Goal: Information Seeking & Learning: Learn about a topic

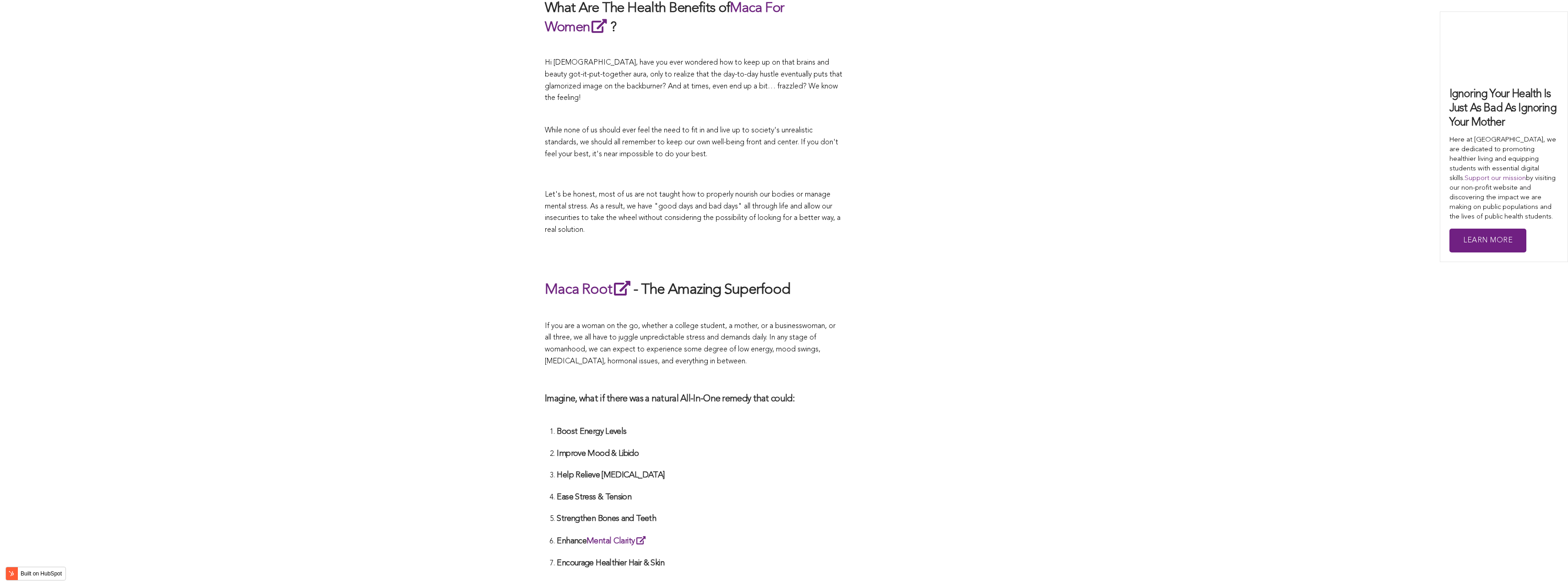
scroll to position [2290, 0]
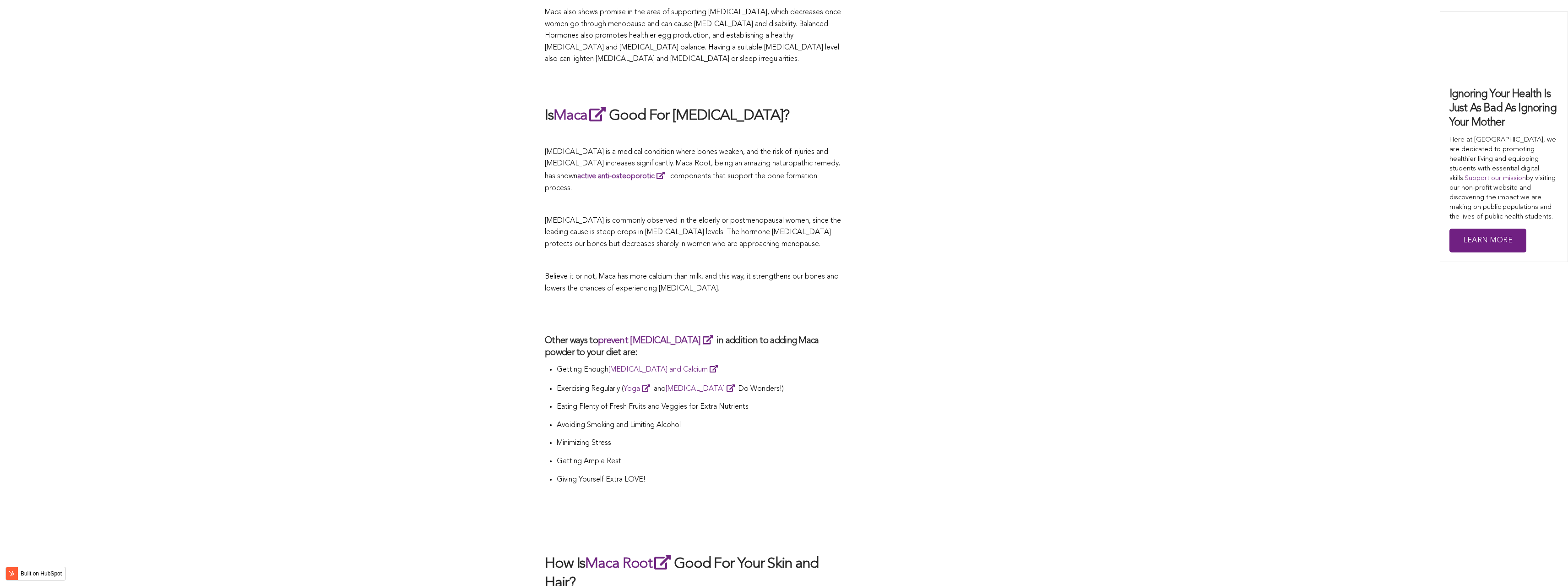
click at [659, 304] on h2 at bounding box center [694, 314] width 298 height 21
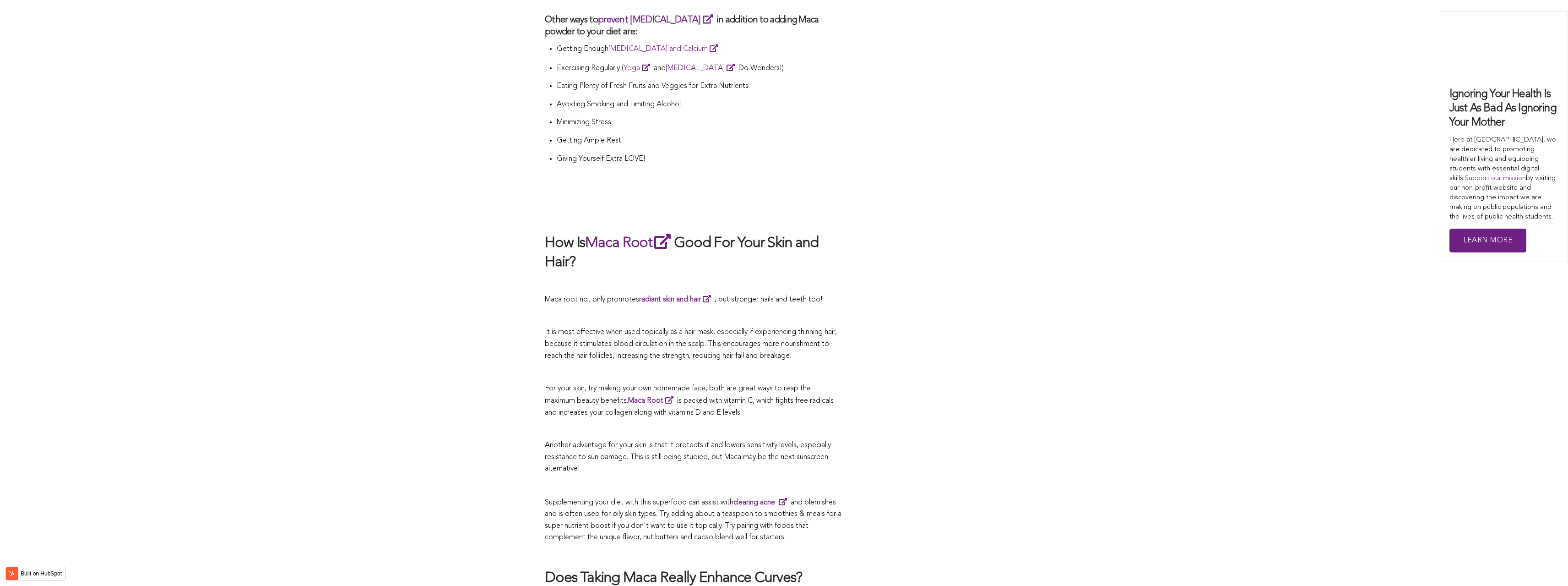
scroll to position [2042, 0]
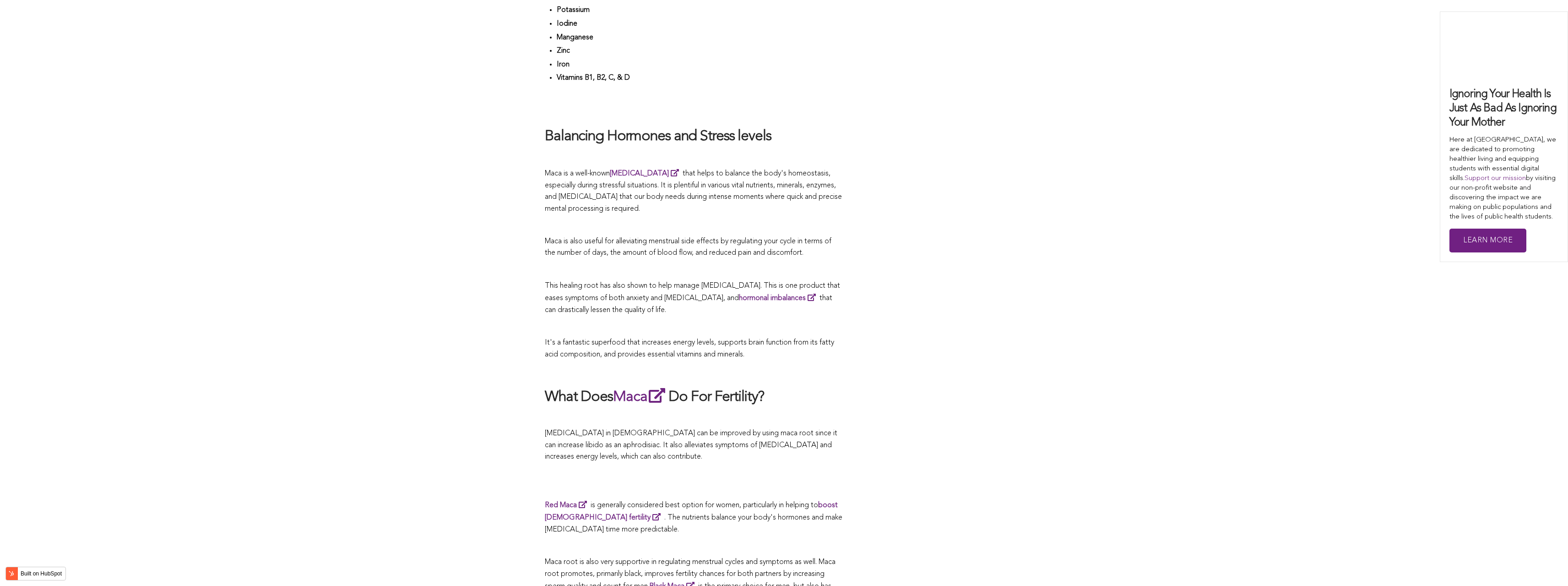
scroll to position [2734, 0]
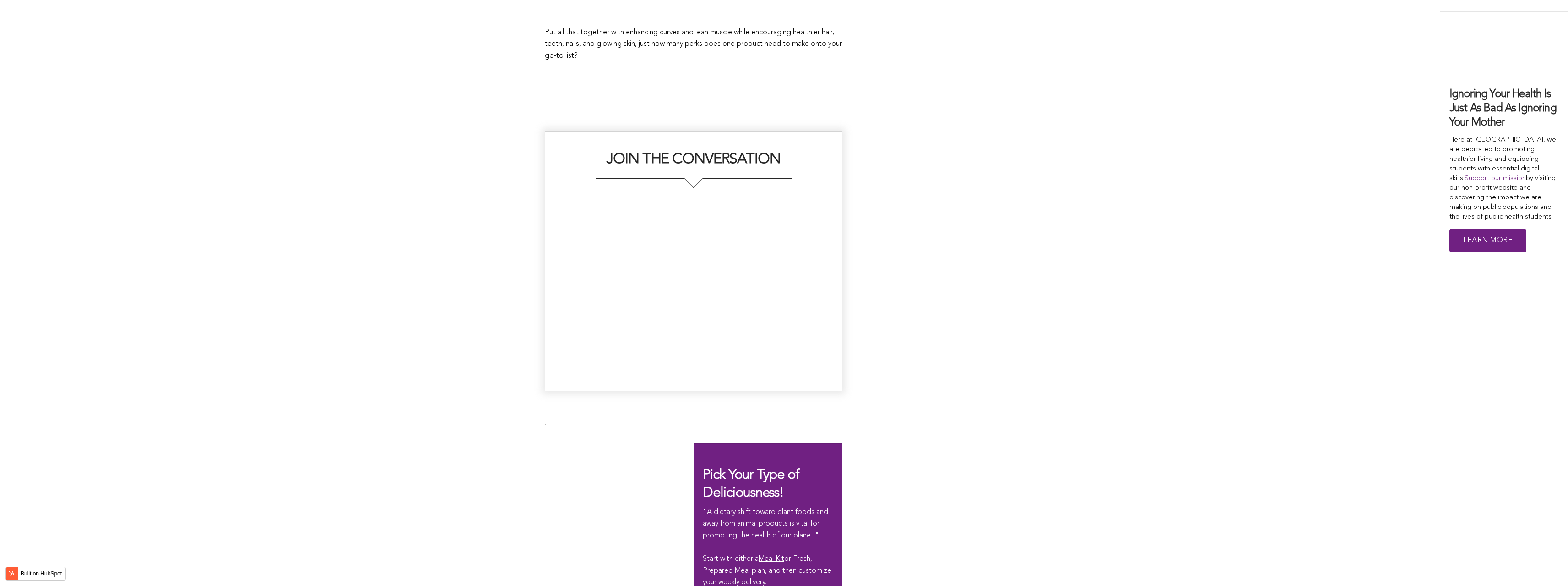
scroll to position [1874, 0]
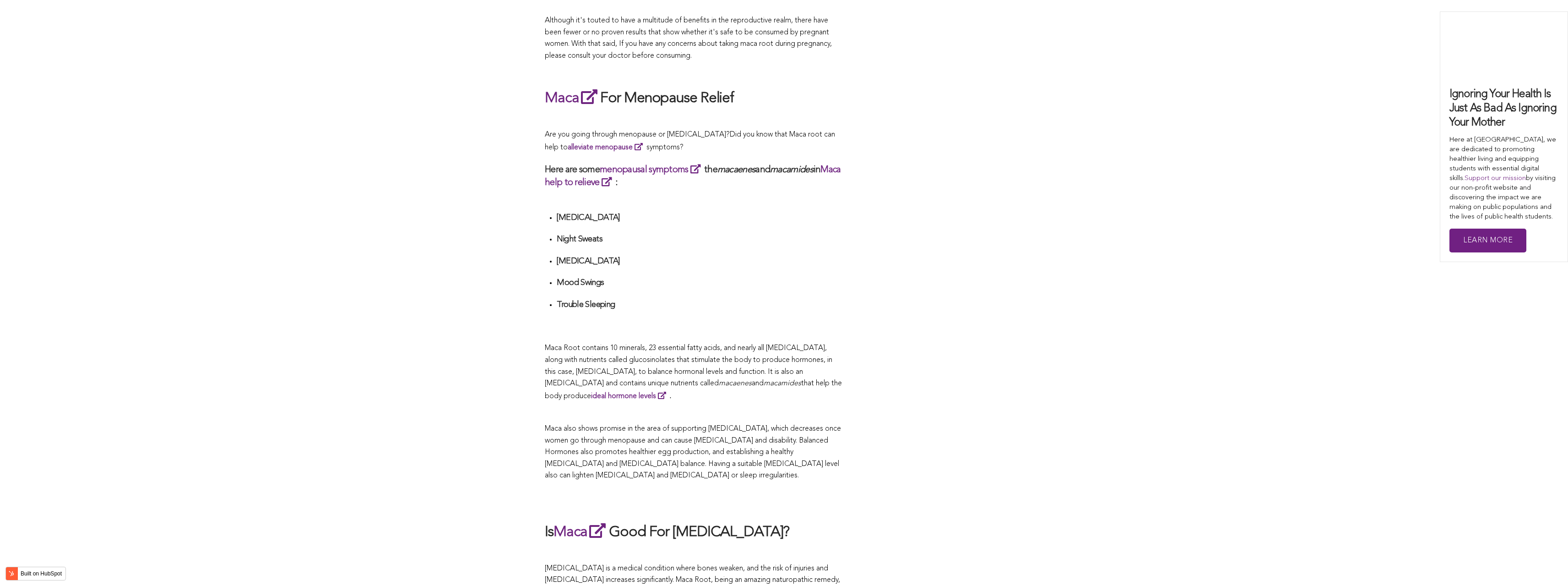
click at [836, 299] on h4 "Trouble Sleeping" at bounding box center [699, 304] width 286 height 10
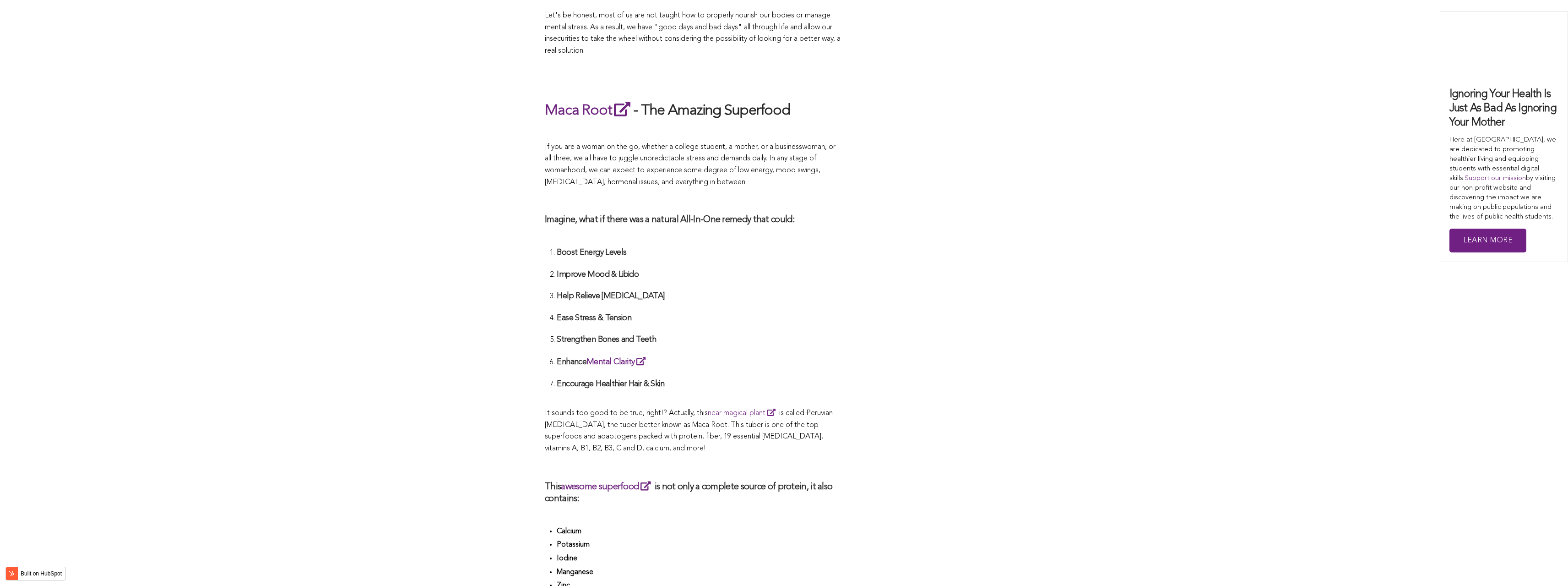
scroll to position [2991, 0]
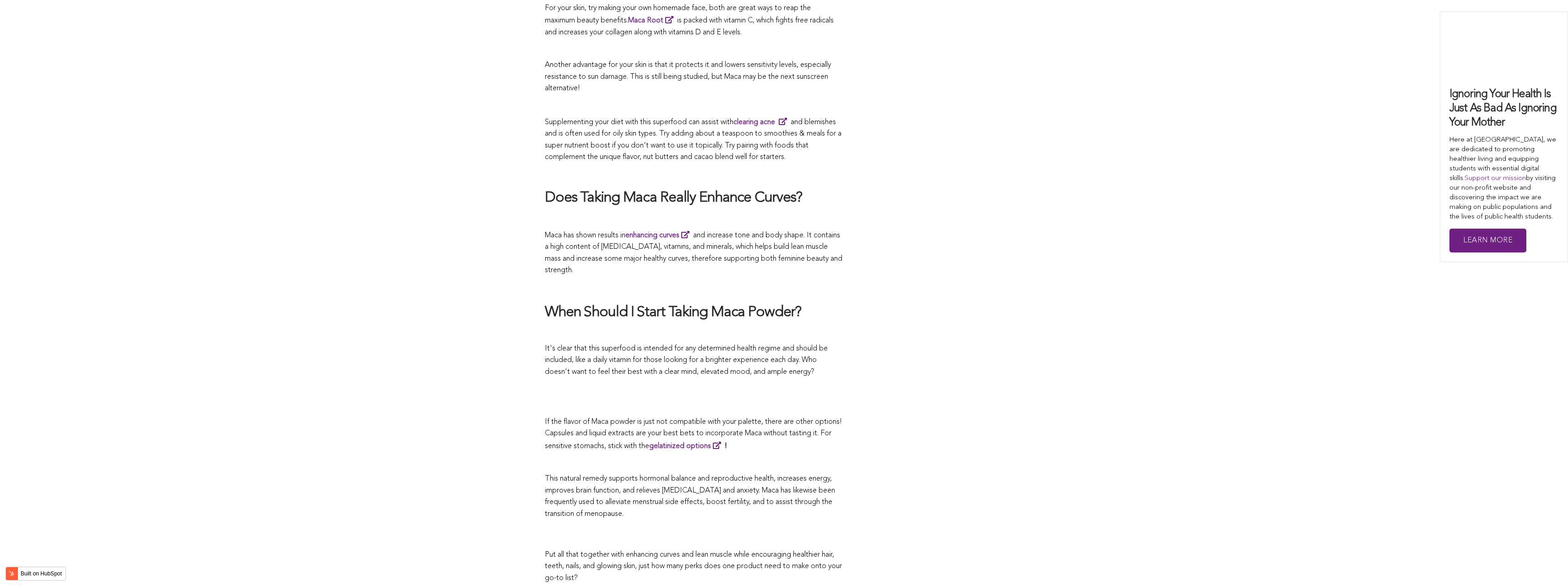
click at [698, 327] on p at bounding box center [694, 332] width 298 height 12
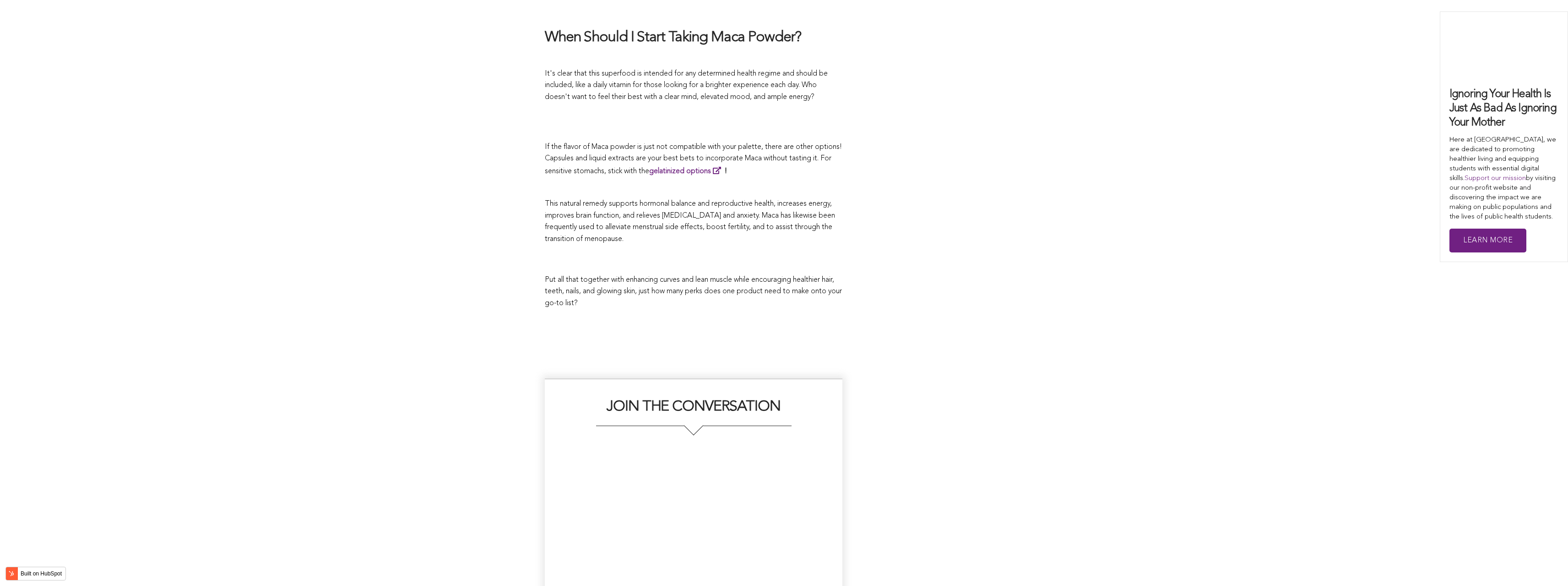
scroll to position [2444, 0]
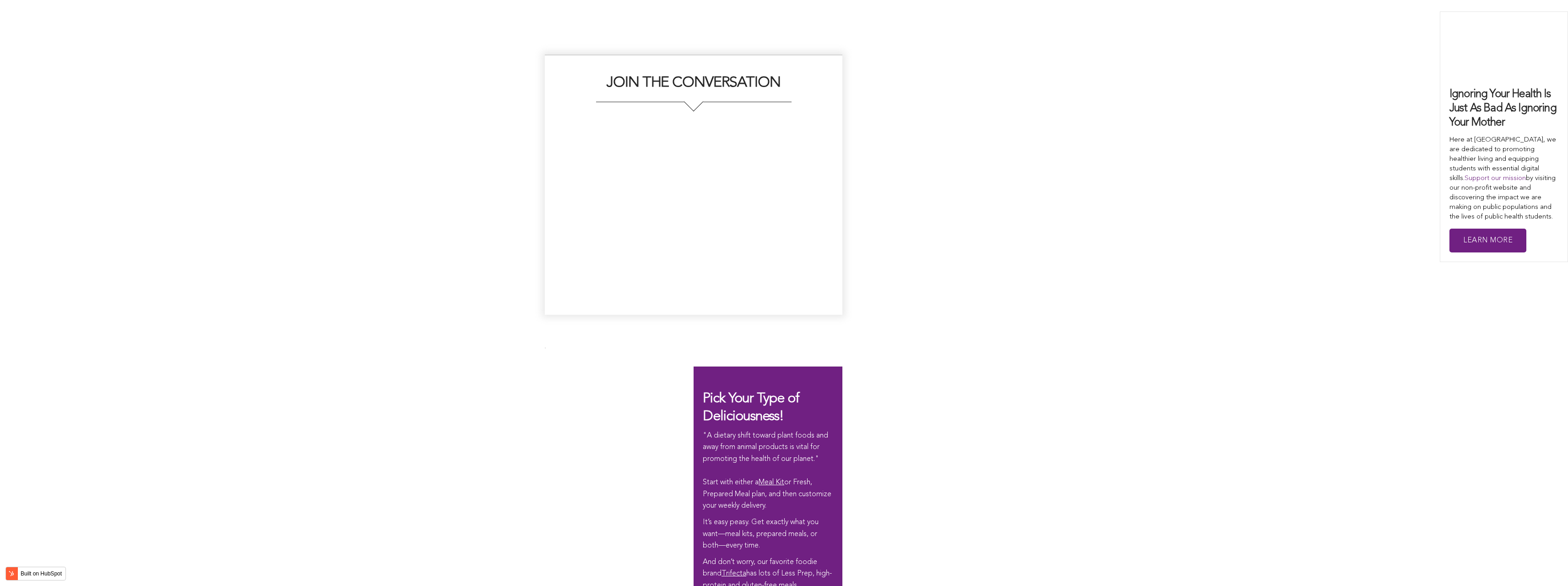
scroll to position [2375, 0]
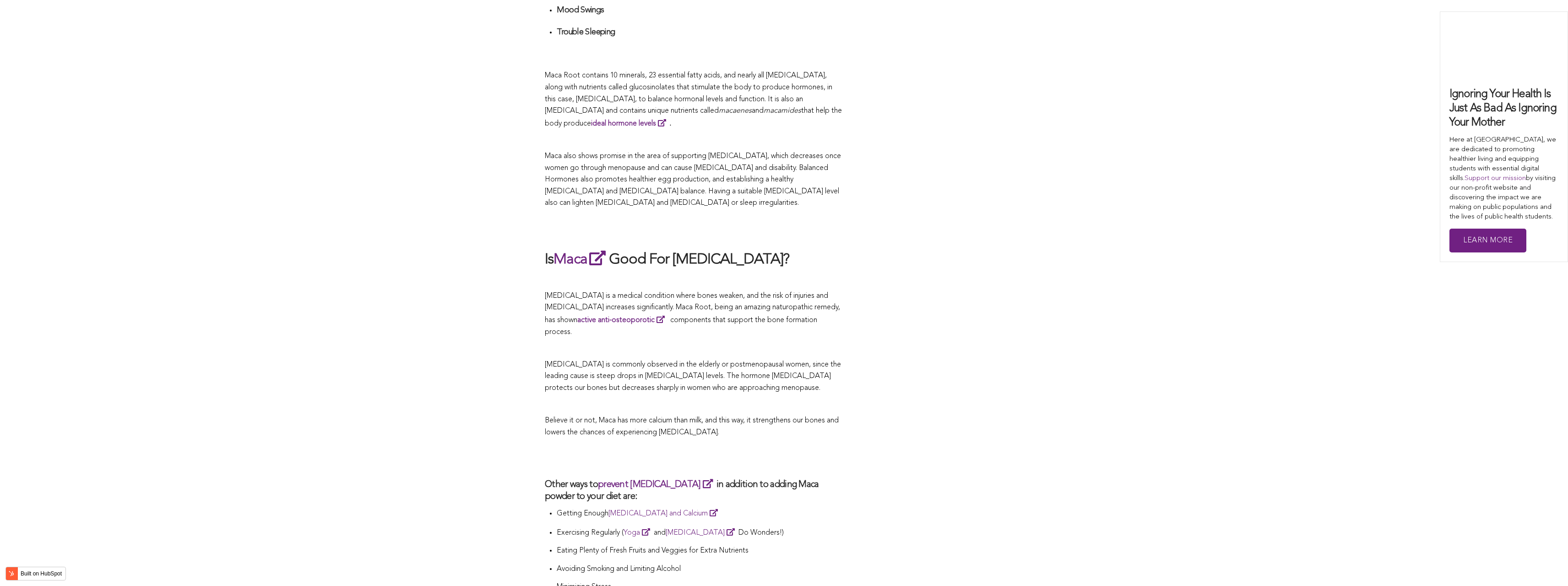
scroll to position [2054, 0]
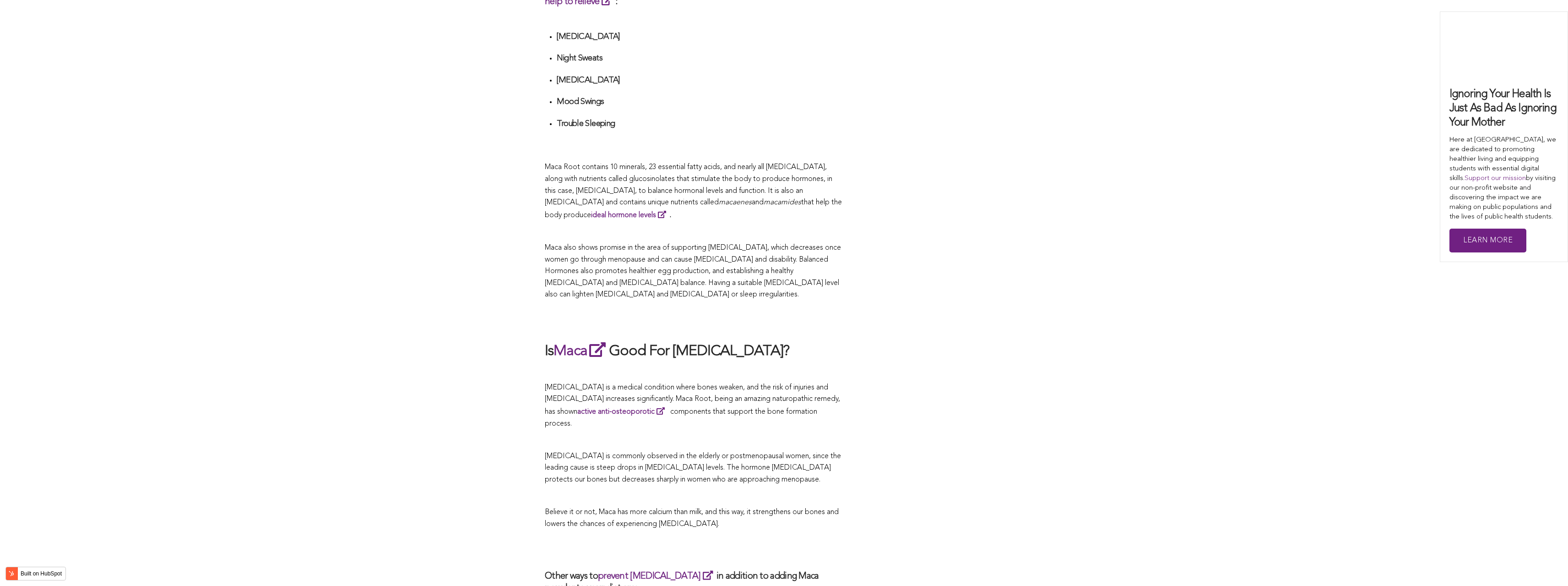
click at [709, 286] on p "Maca also shows promise in the area of supporting [MEDICAL_DATA], which decreas…" at bounding box center [694, 272] width 298 height 58
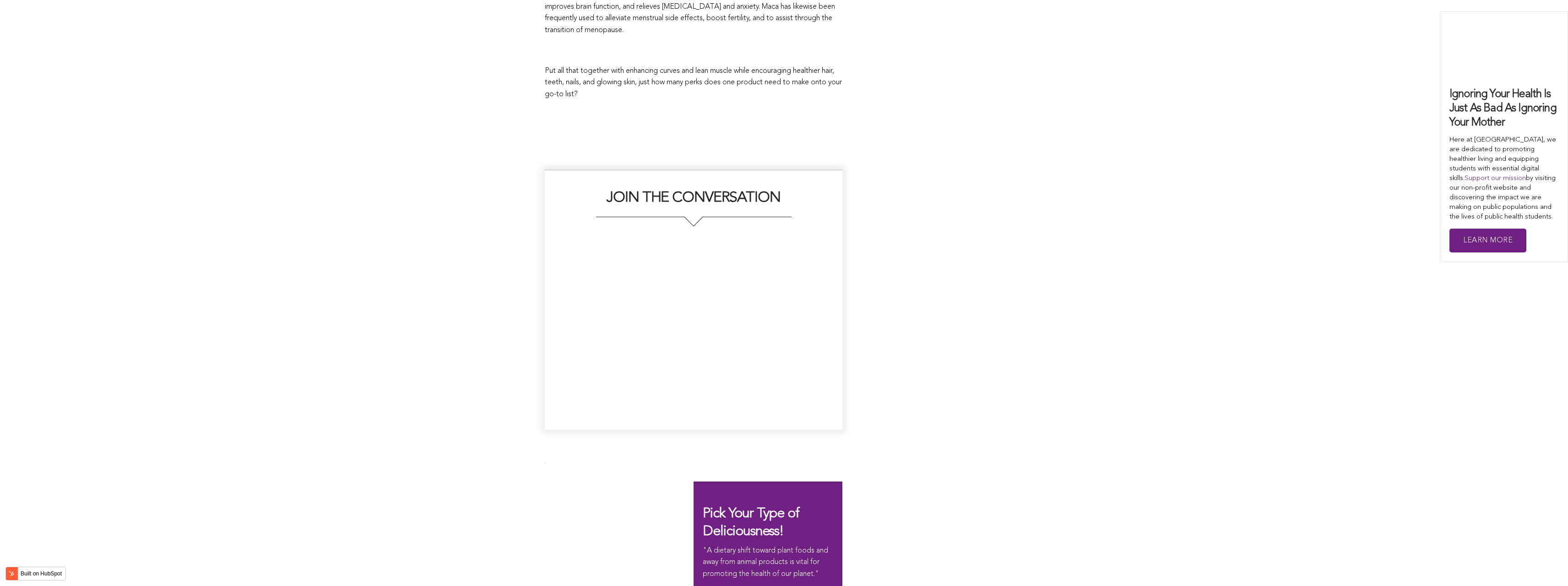
scroll to position [1846, 0]
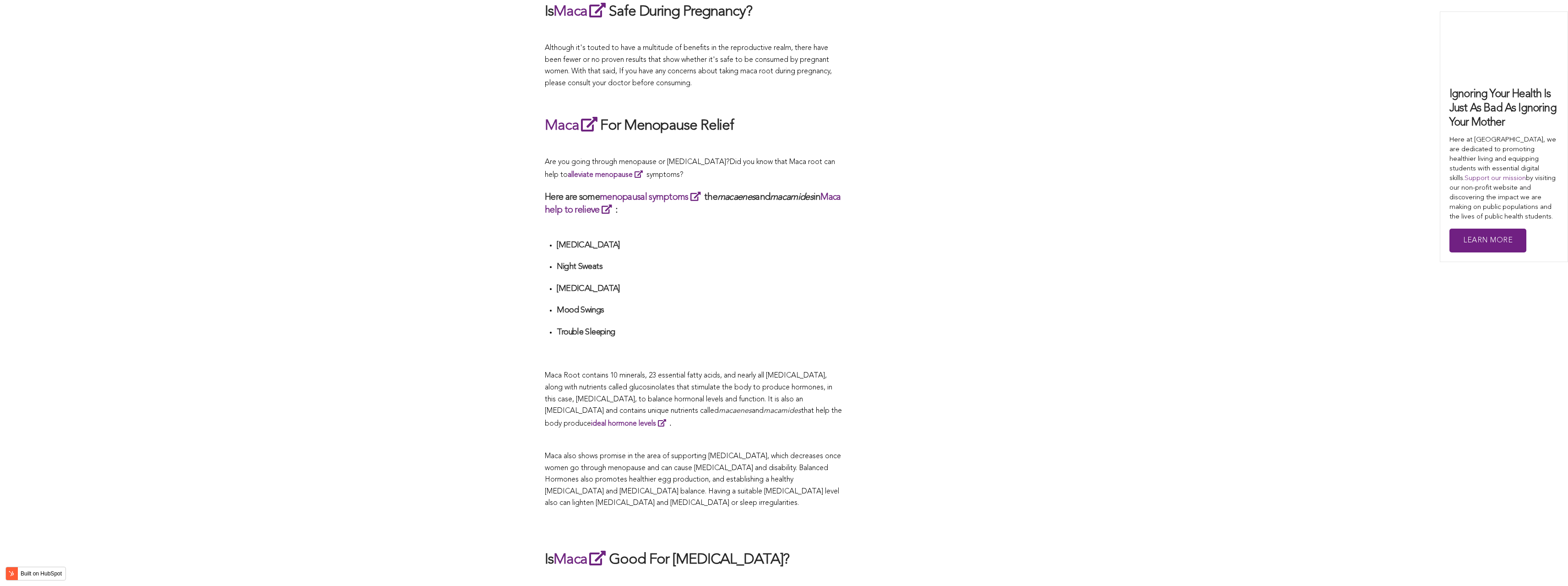
click at [487, 293] on div "CONTRIBUTORS [PERSON_NAME] Share this What Are The Health Benefits of Maca For …" at bounding box center [784, 146] width 1568 height 3258
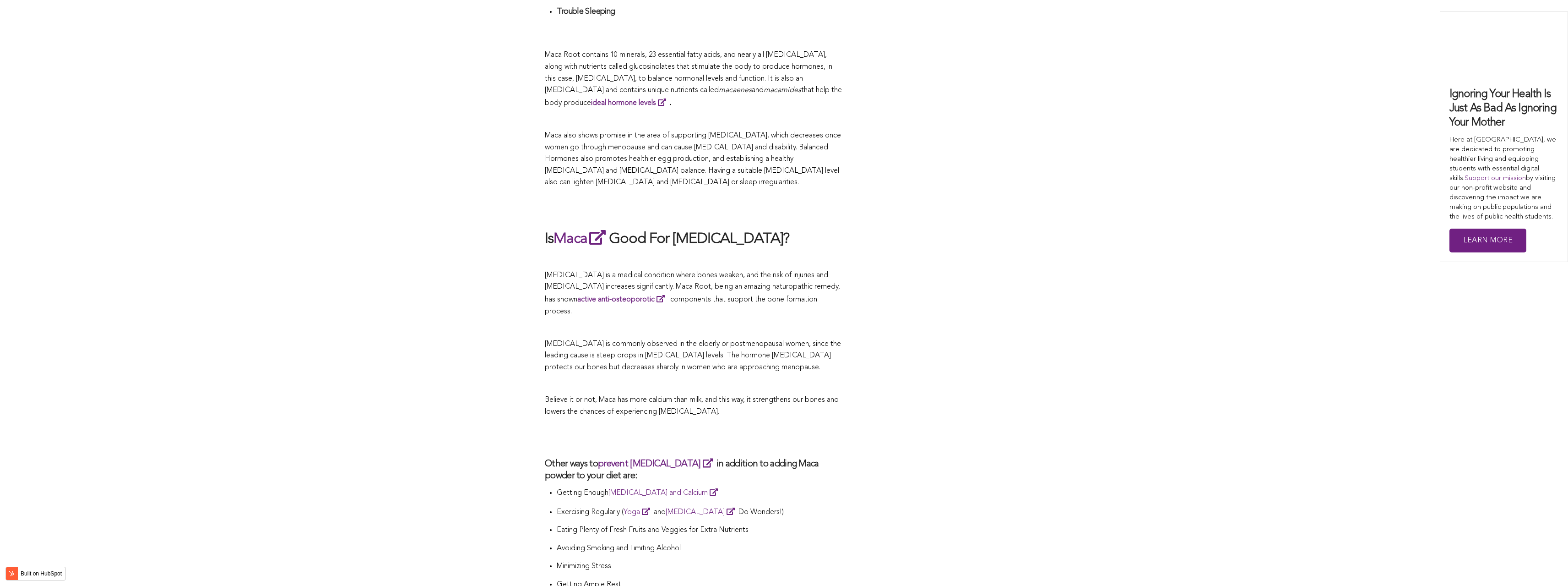
scroll to position [1237, 0]
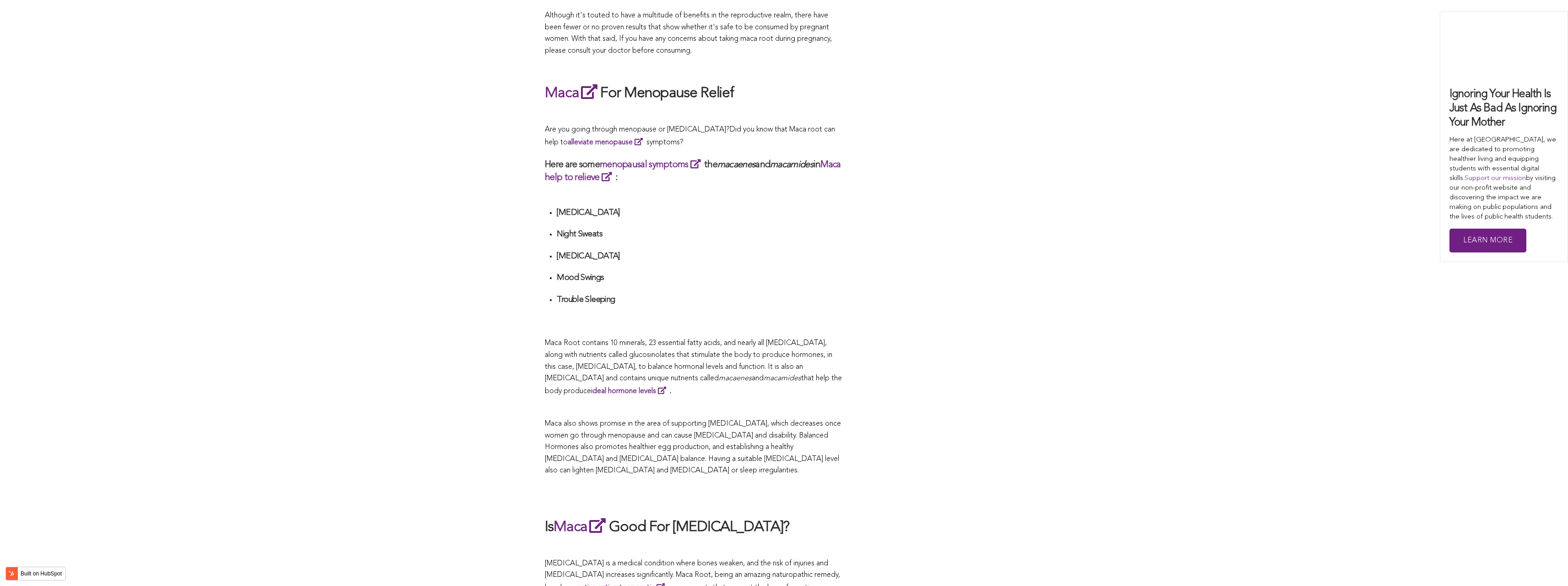
scroll to position [2353, 0]
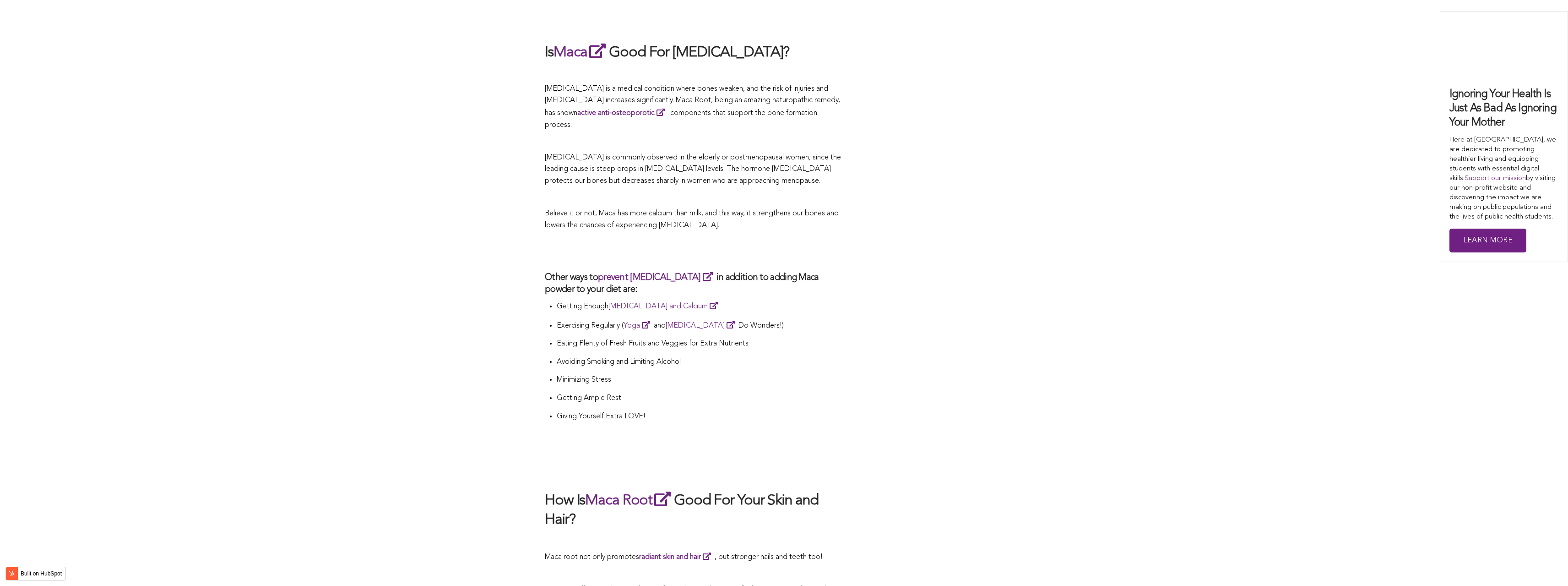
click at [788, 319] on p "Exercising Regularly ( Yoga and [MEDICAL_DATA] Do Wonders!)" at bounding box center [699, 325] width 286 height 13
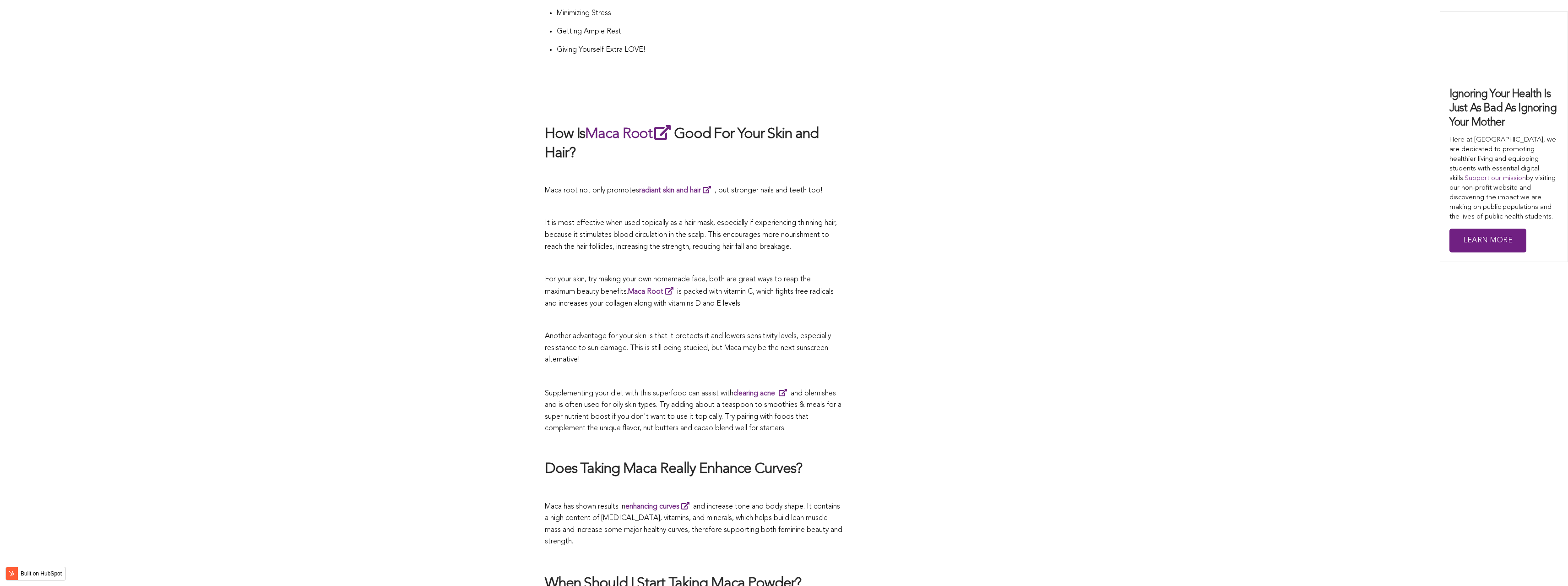
scroll to position [2156, 0]
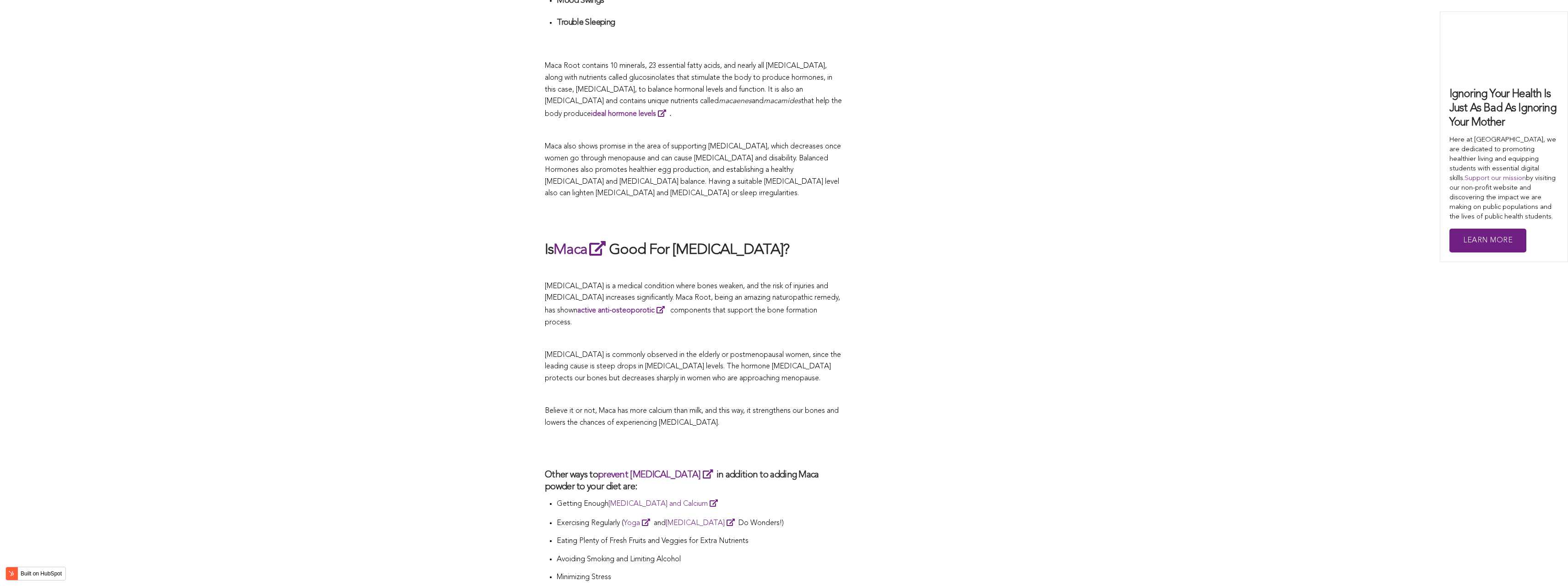
click at [741, 293] on span "[MEDICAL_DATA] is a medical condition where bones weaken, and the risk of injur…" at bounding box center [692, 304] width 295 height 43
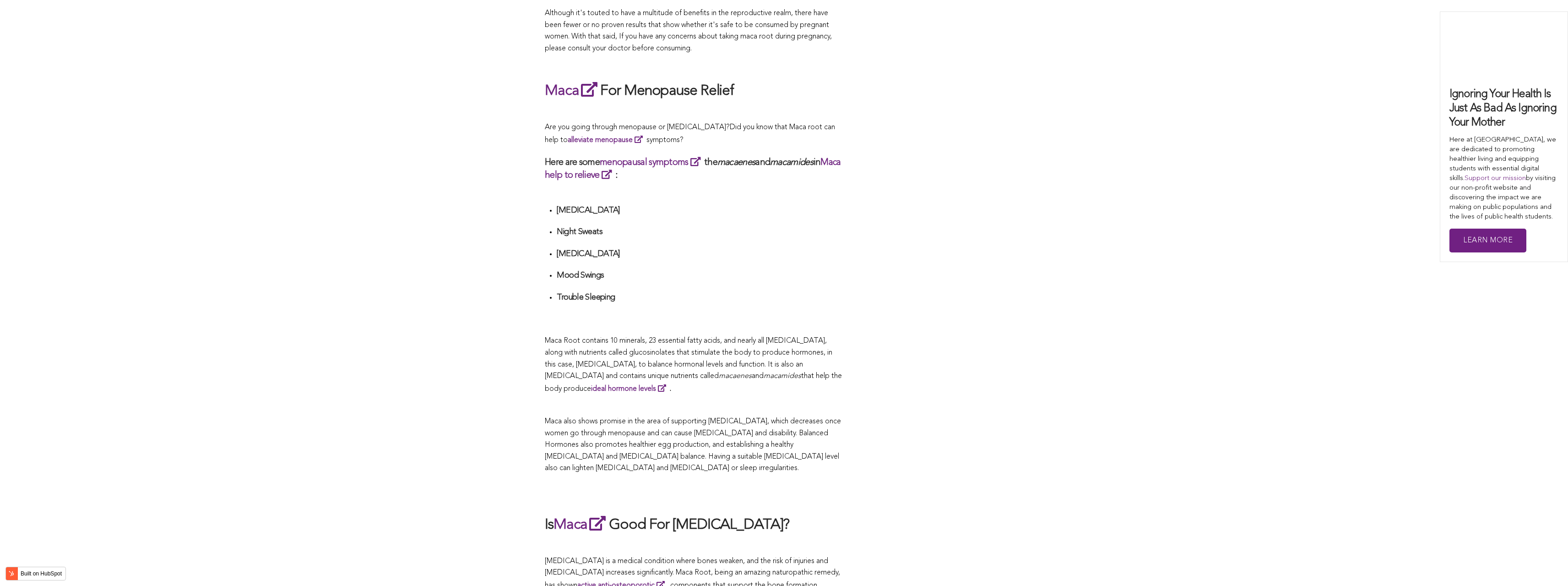
scroll to position [1790, 0]
